Goal: Information Seeking & Learning: Learn about a topic

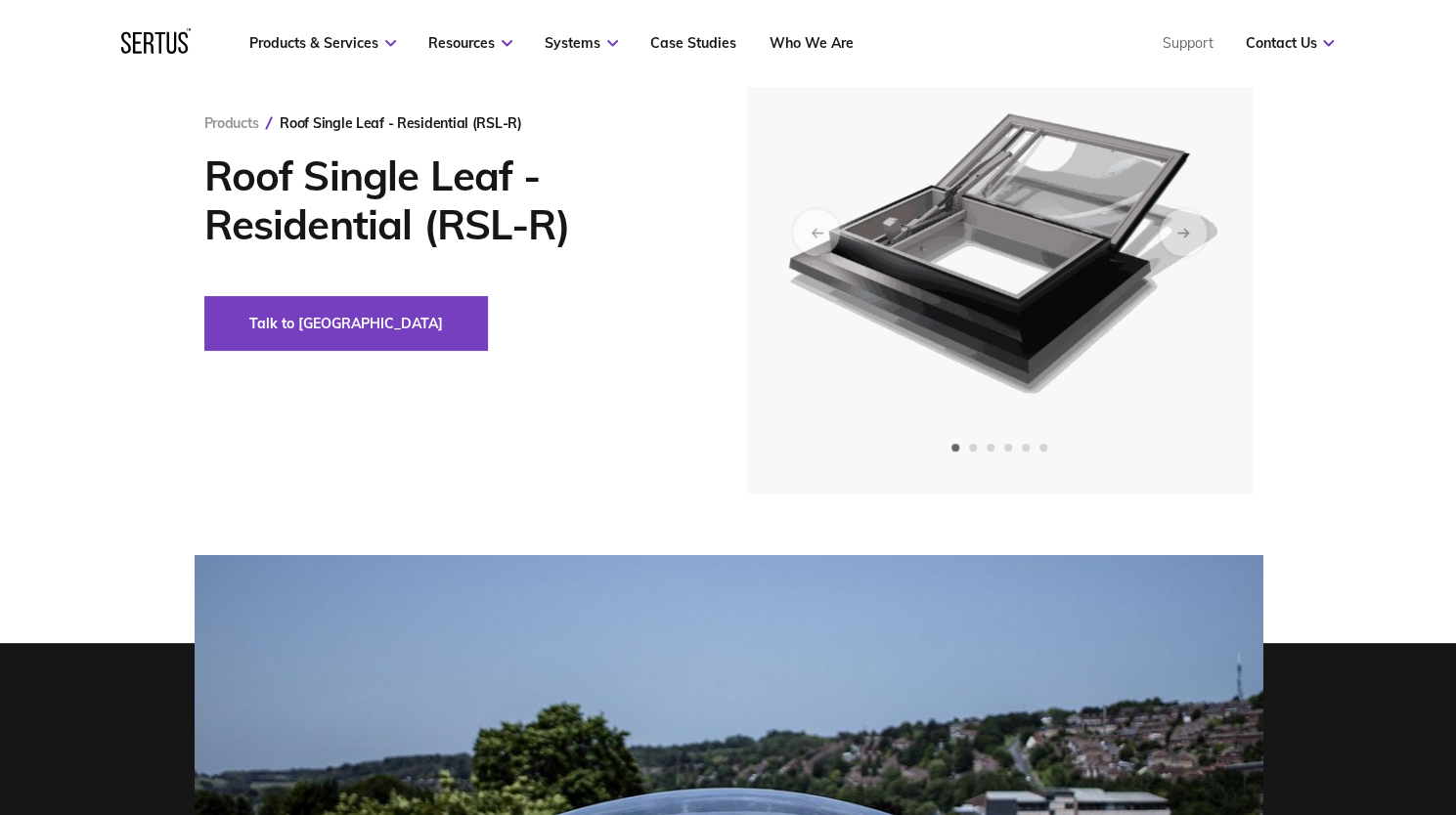
scroll to position [196, 0]
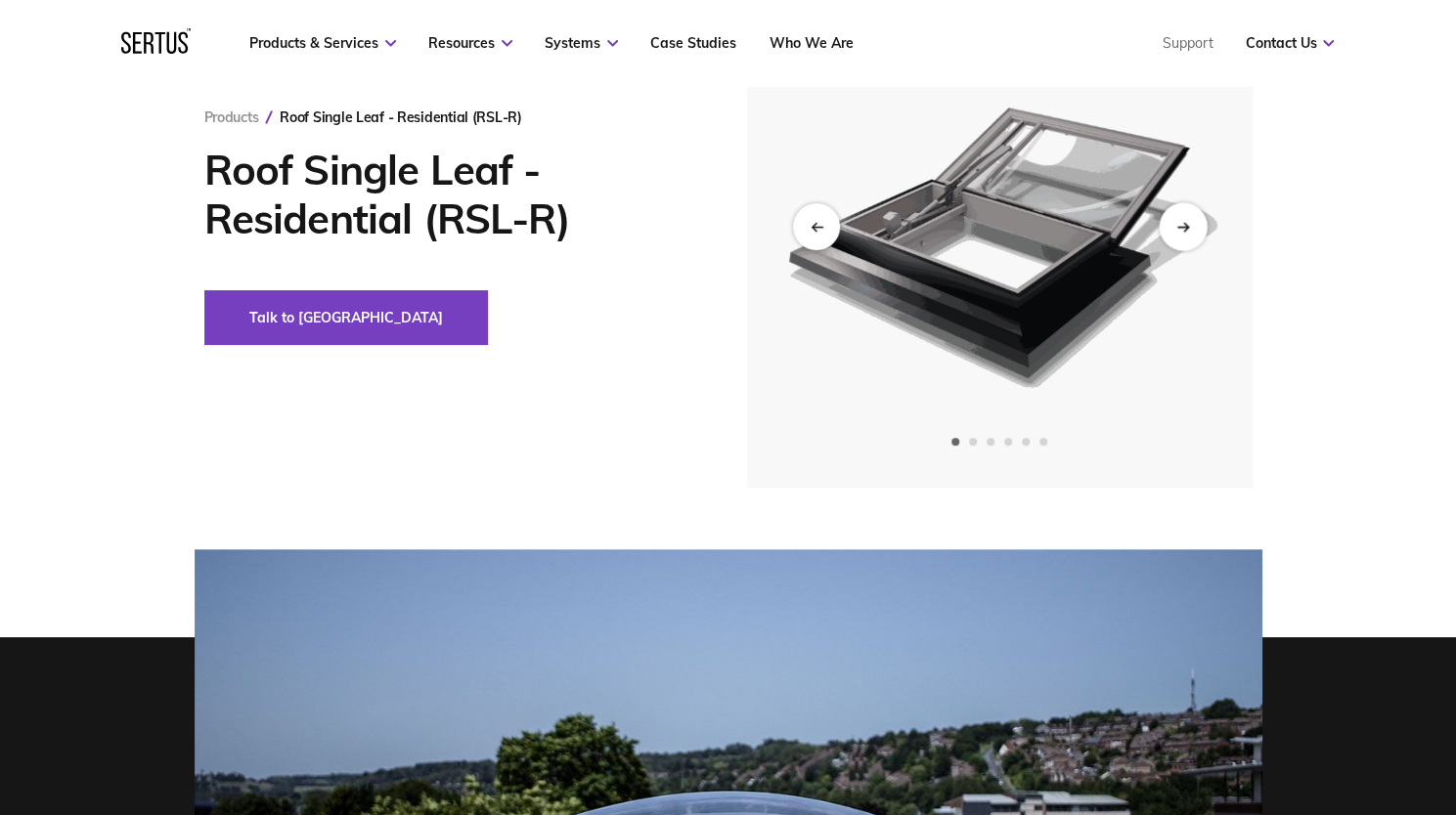
click at [1201, 220] on div "Next slide" at bounding box center [1183, 226] width 48 height 48
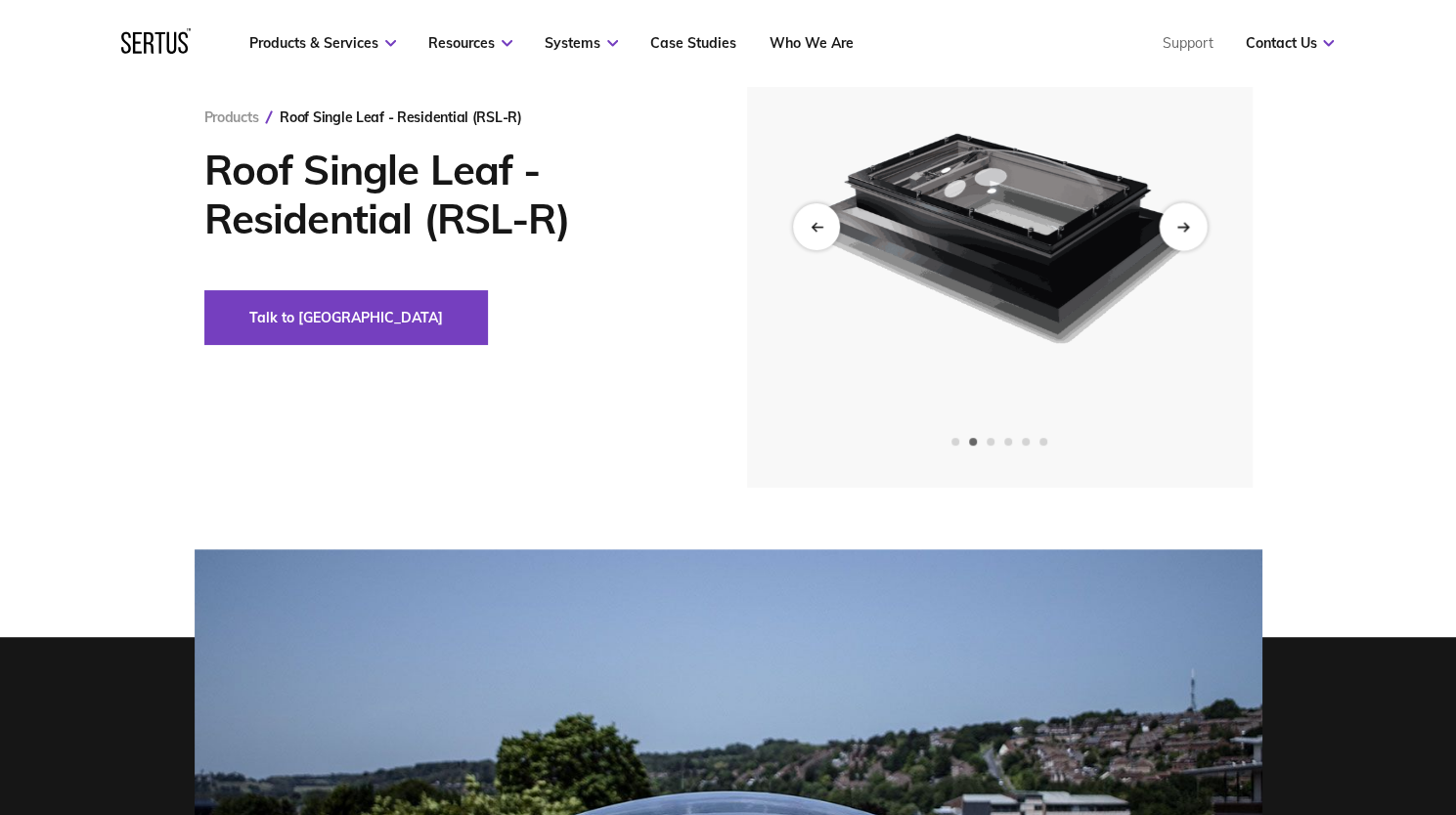
click at [1201, 220] on div "Next slide" at bounding box center [1183, 226] width 48 height 48
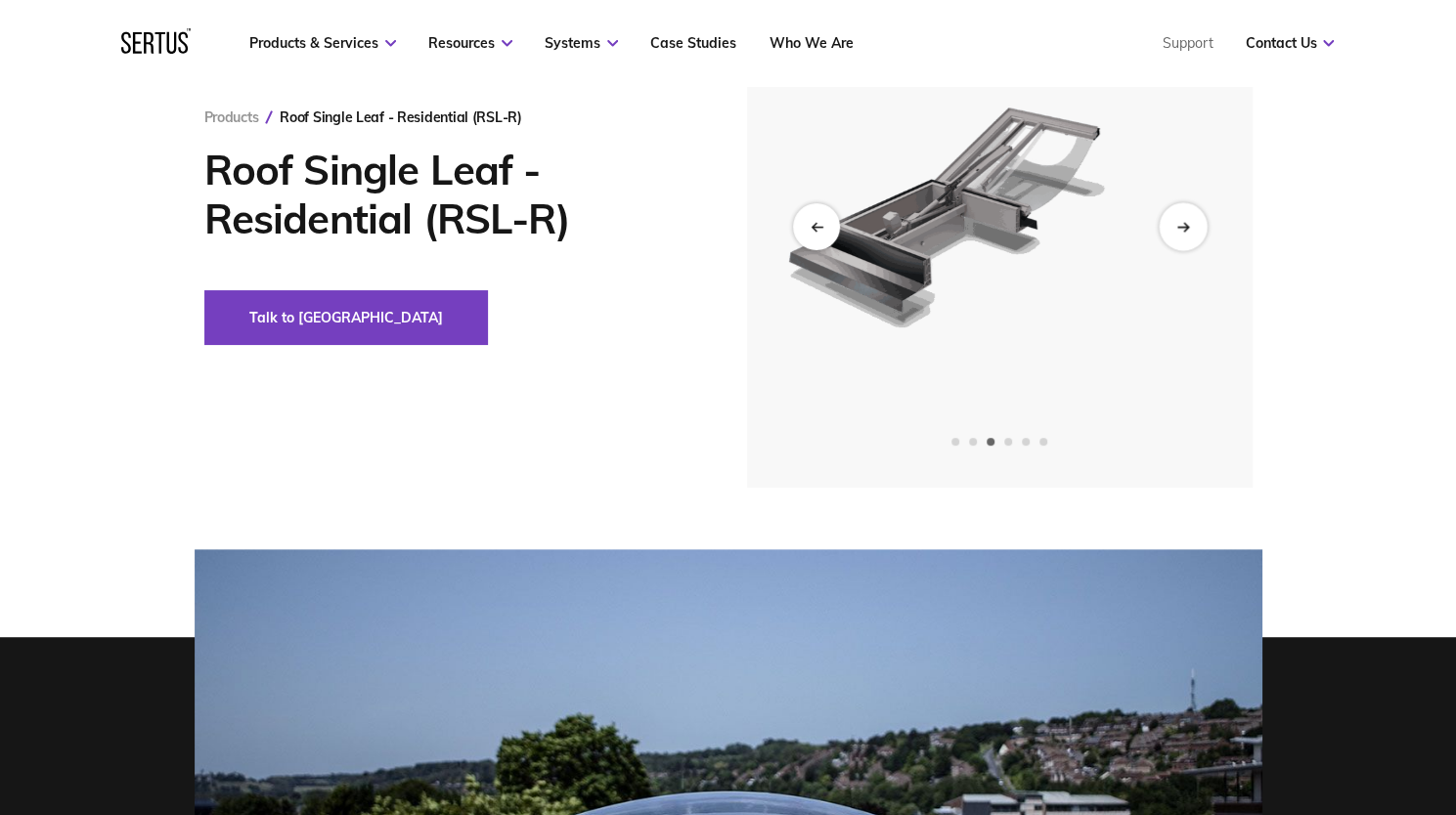
click at [1201, 220] on div "Next slide" at bounding box center [1183, 226] width 48 height 48
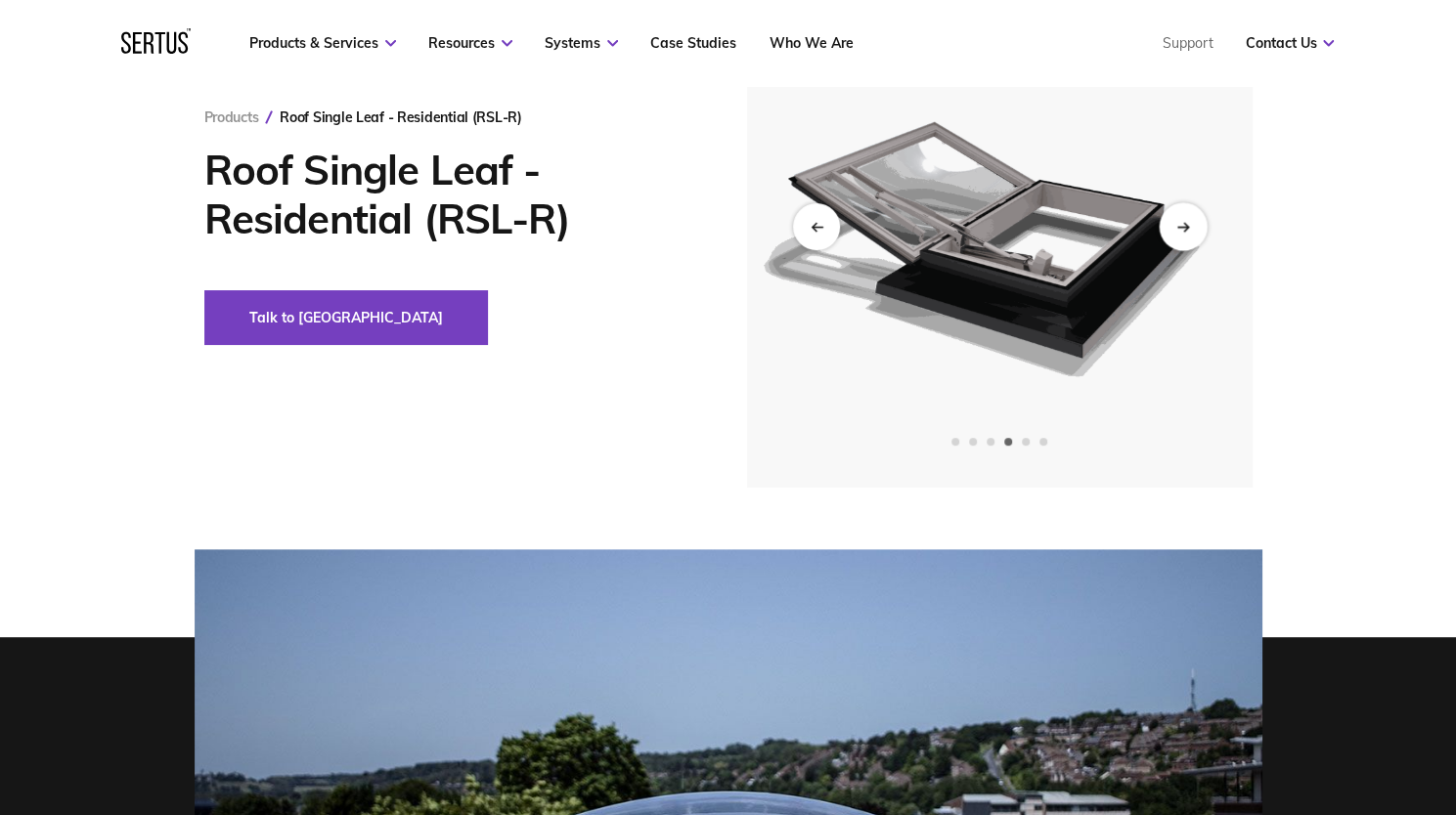
click at [1201, 220] on div "Next slide" at bounding box center [1183, 226] width 48 height 48
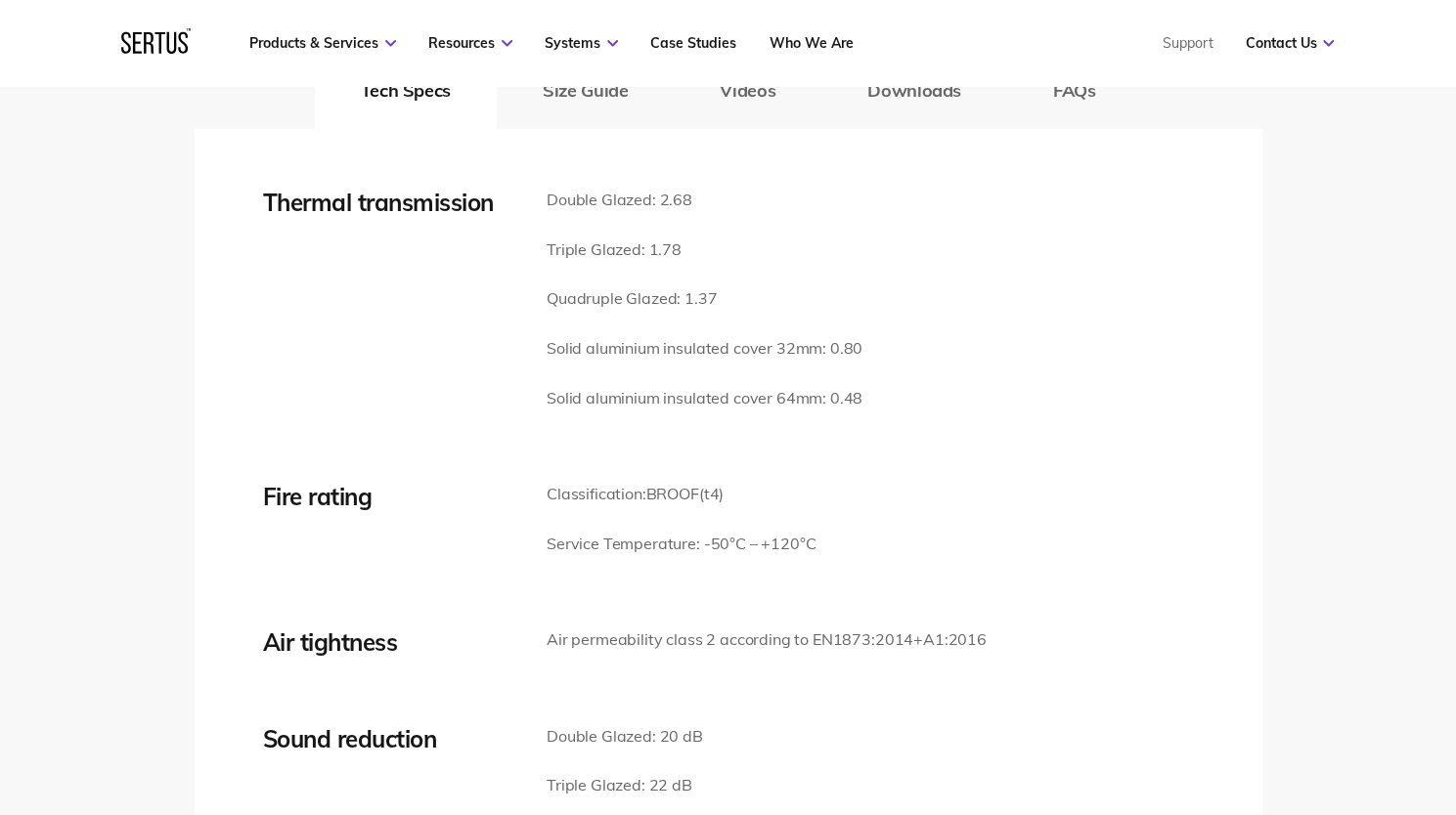
scroll to position [2737, 0]
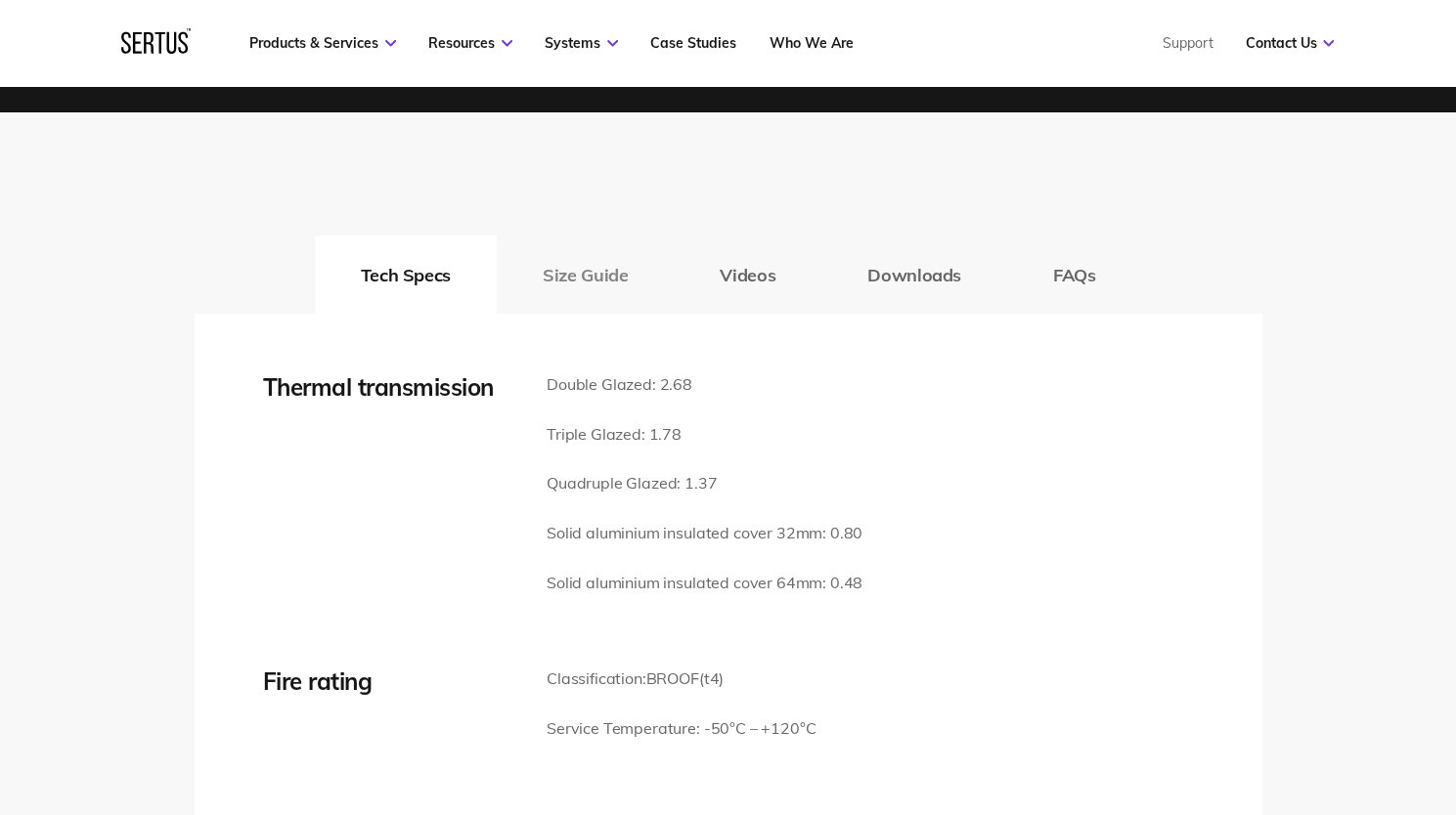
click at [594, 276] on button "Size Guide" at bounding box center [585, 275] width 177 height 78
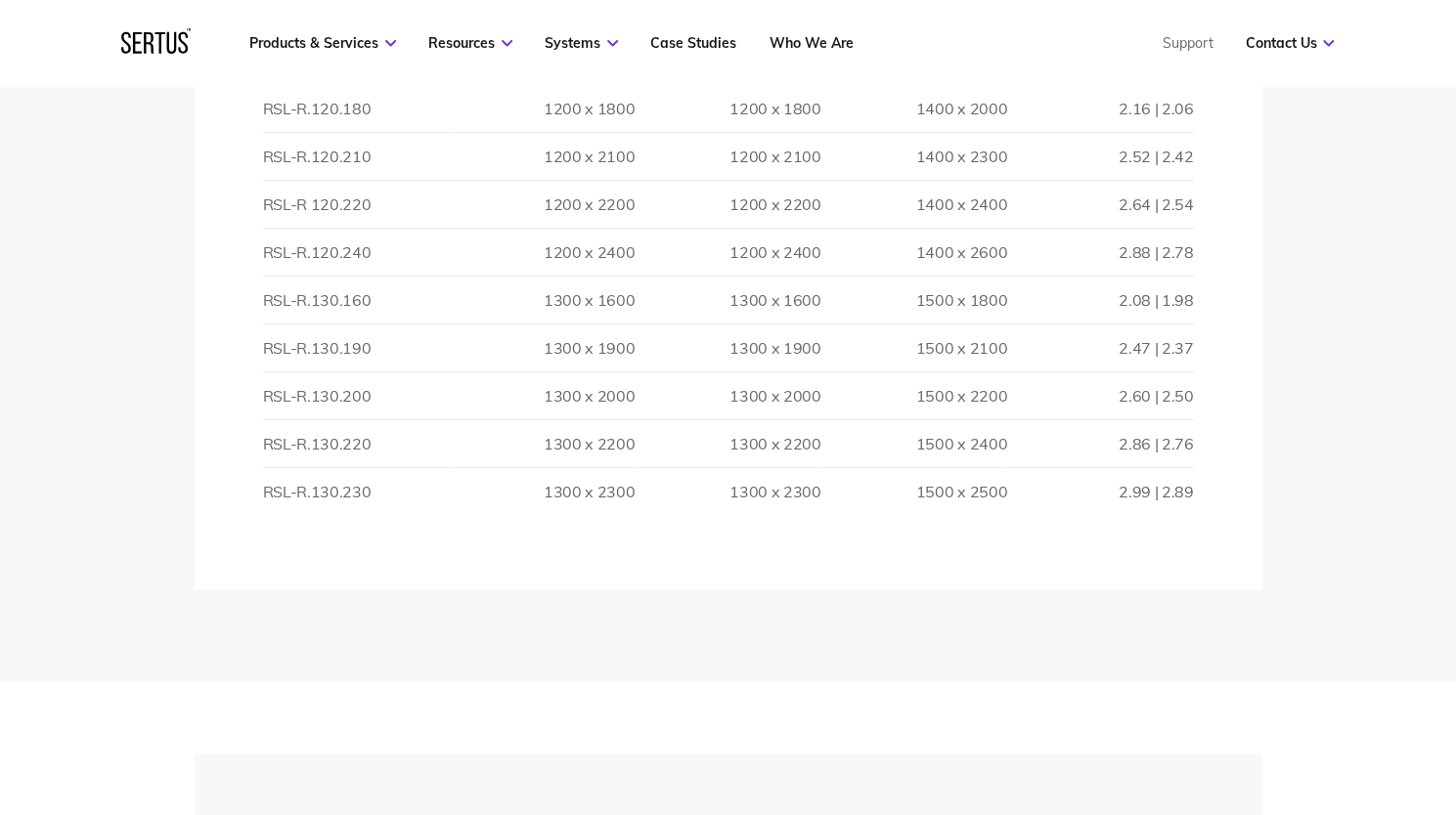
scroll to position [5377, 0]
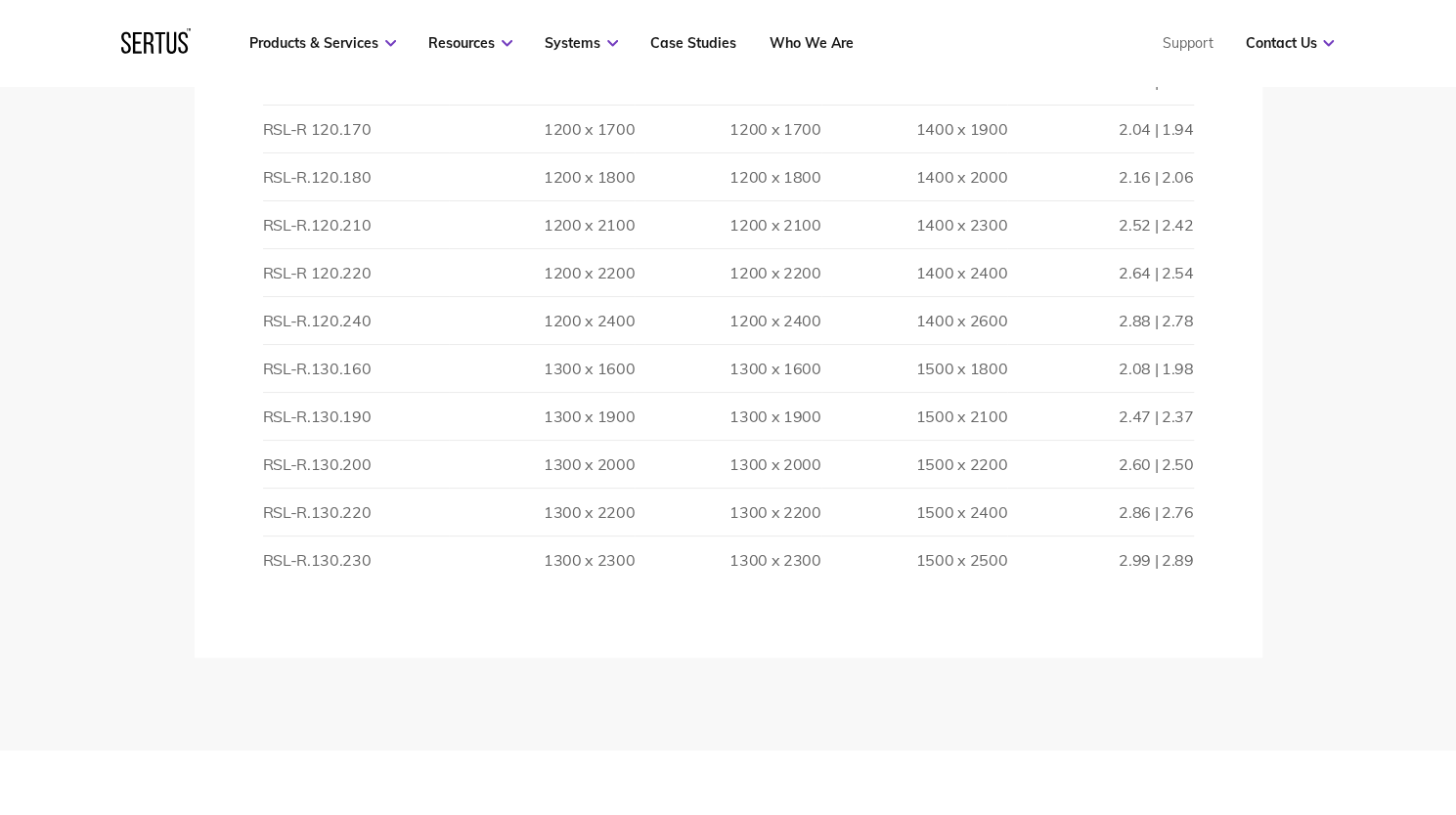
click at [610, 310] on td "1200 x 2400" at bounding box center [542, 321] width 186 height 48
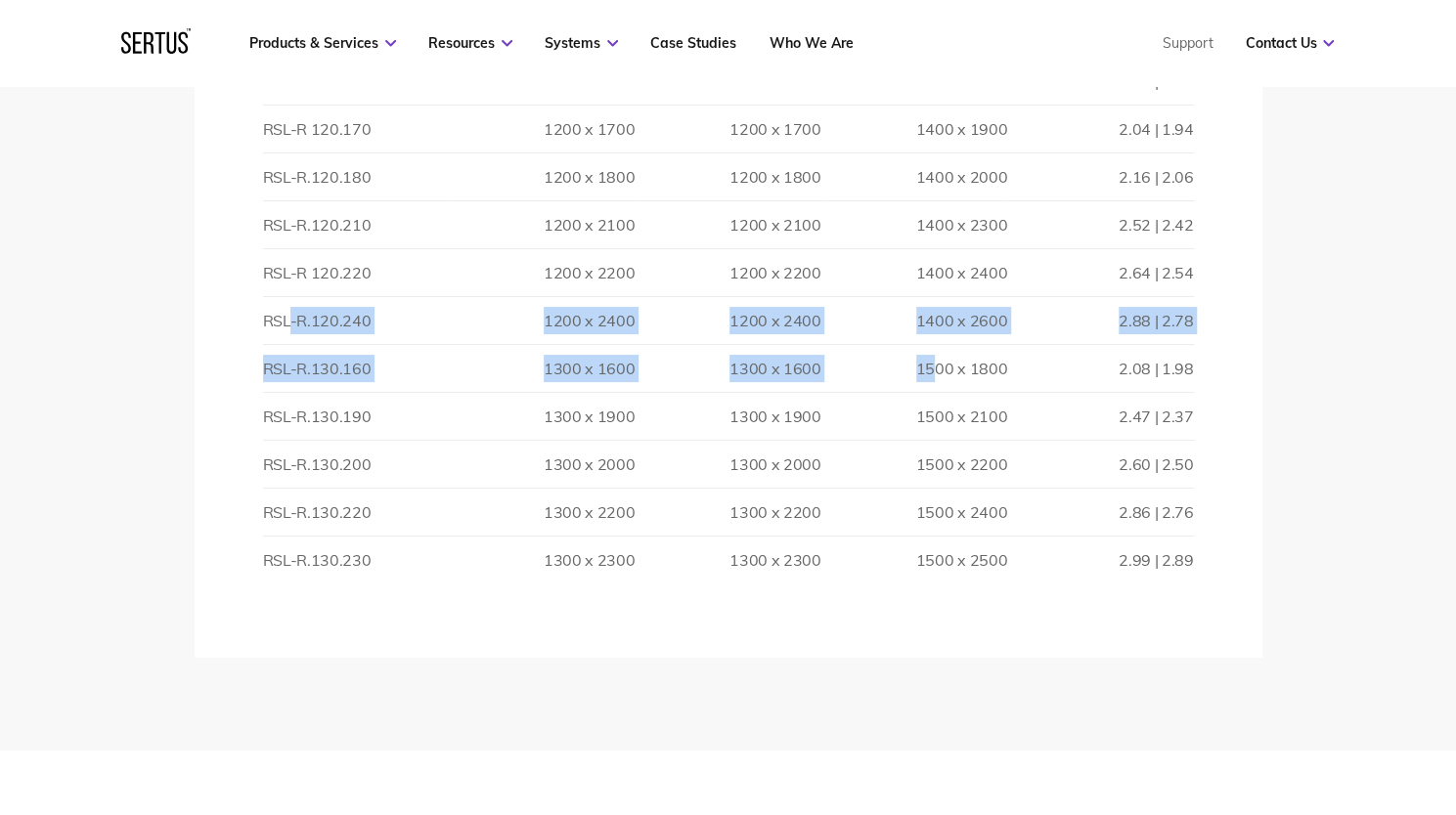
drag, startPoint x: 291, startPoint y: 298, endPoint x: 1033, endPoint y: 337, distance: 743.1
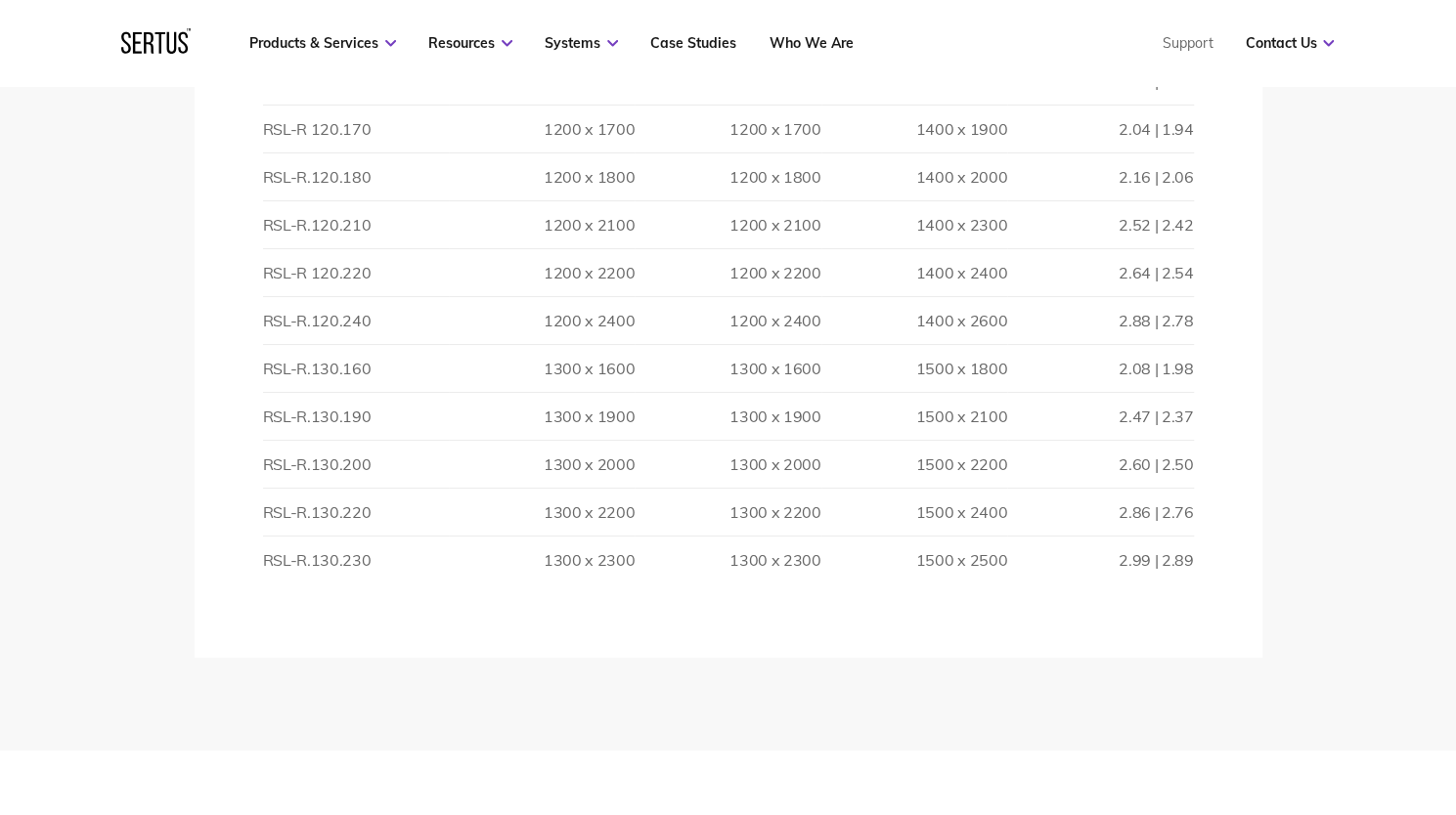
click at [1053, 345] on td "2.08 | 1.98" at bounding box center [1100, 369] width 186 height 48
drag, startPoint x: 1177, startPoint y: 292, endPoint x: 1207, endPoint y: 299, distance: 31.1
click at [1179, 297] on td "2.88 | 2.78" at bounding box center [1100, 321] width 186 height 48
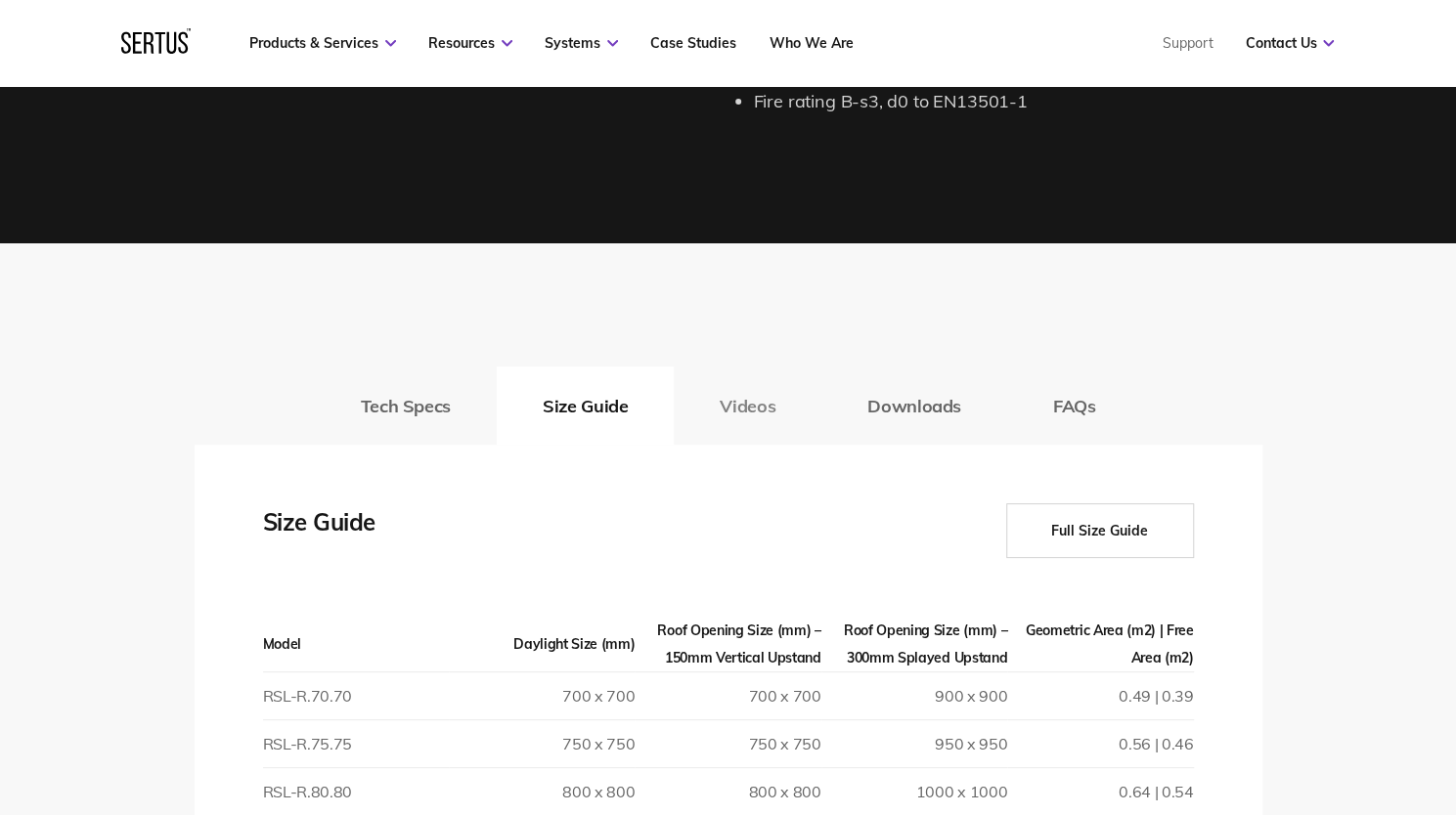
scroll to position [2640, 0]
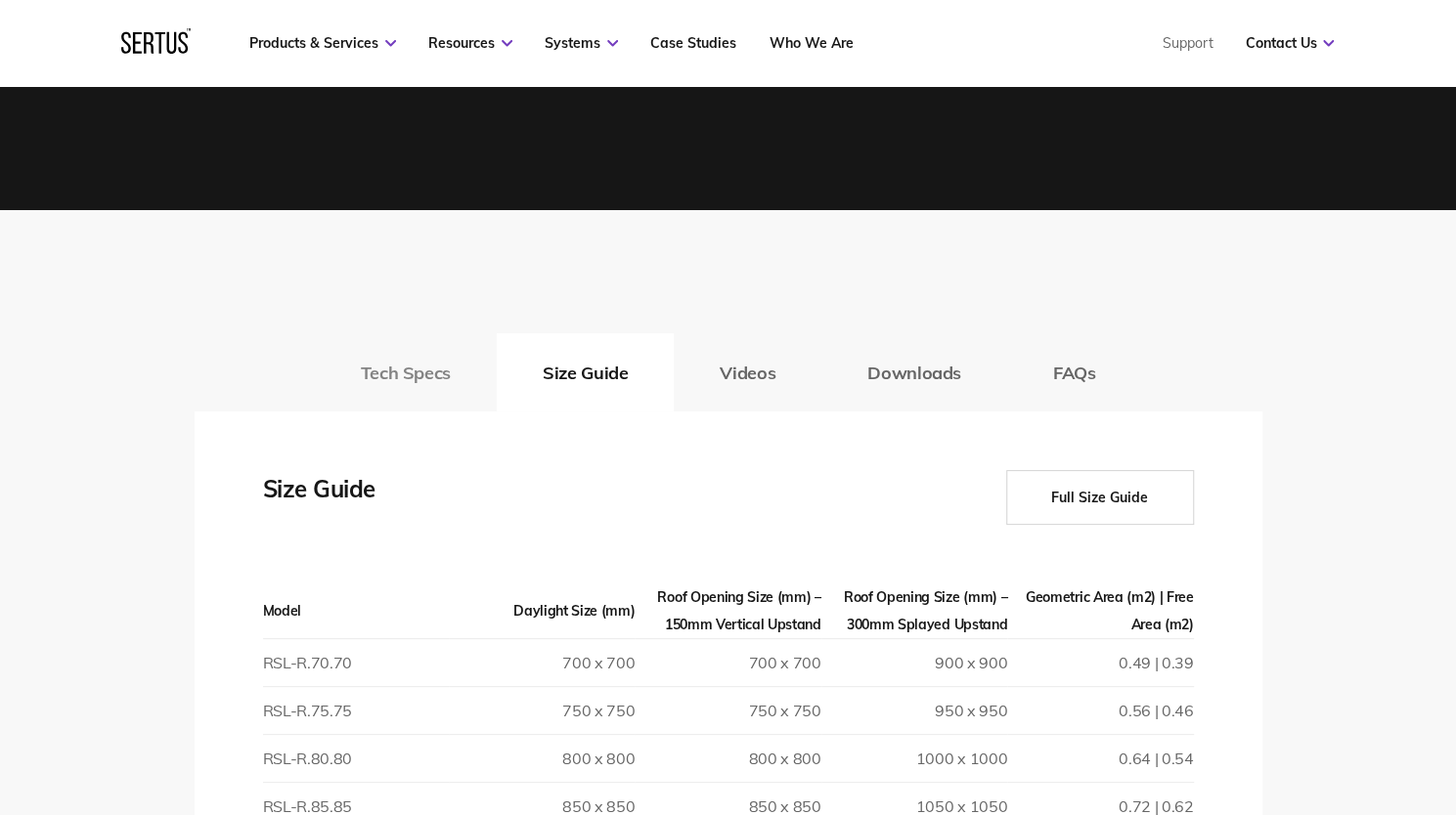
click at [386, 382] on button "Tech Specs" at bounding box center [406, 372] width 182 height 78
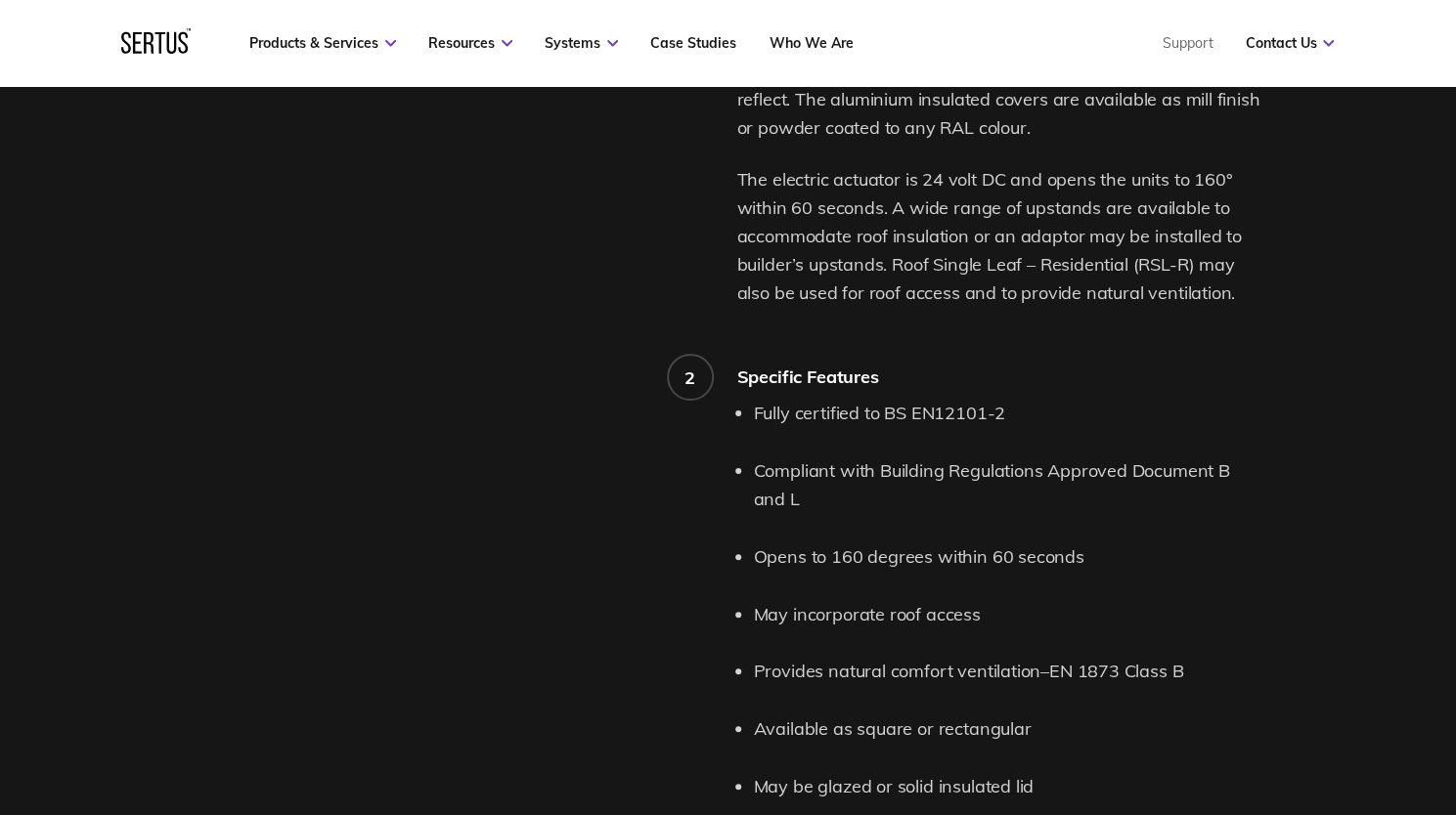
scroll to position [1662, 0]
